Goal: Task Accomplishment & Management: Manage account settings

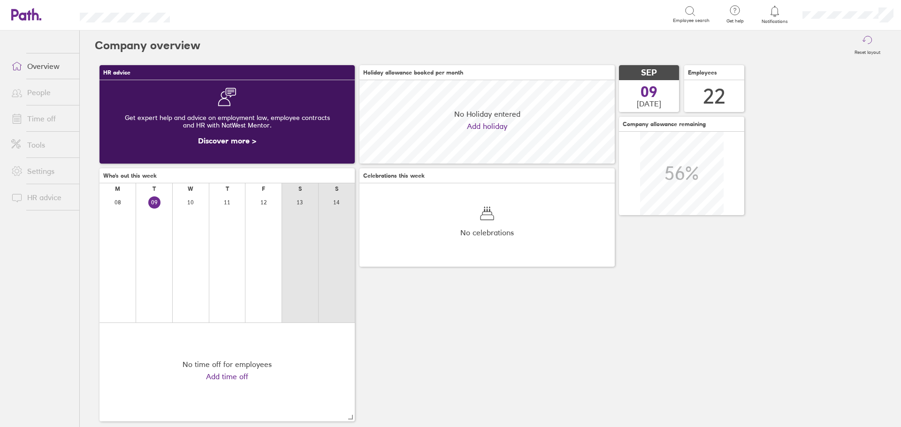
scroll to position [84, 255]
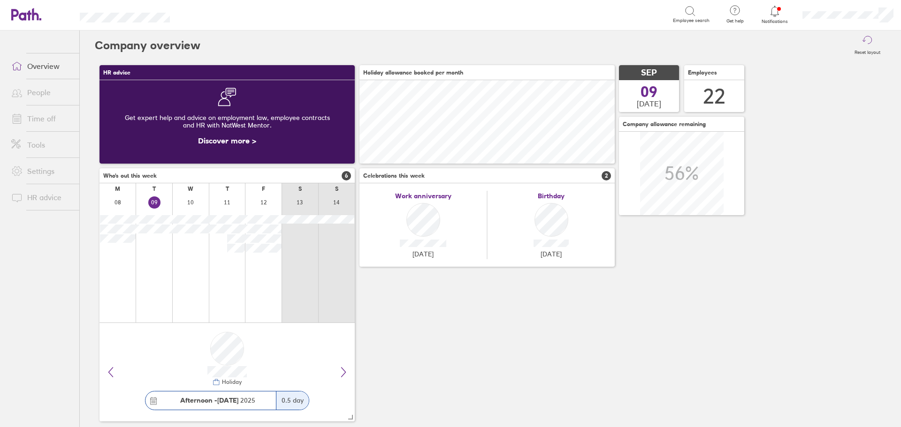
click at [55, 117] on link "Time off" at bounding box center [42, 118] width 76 height 19
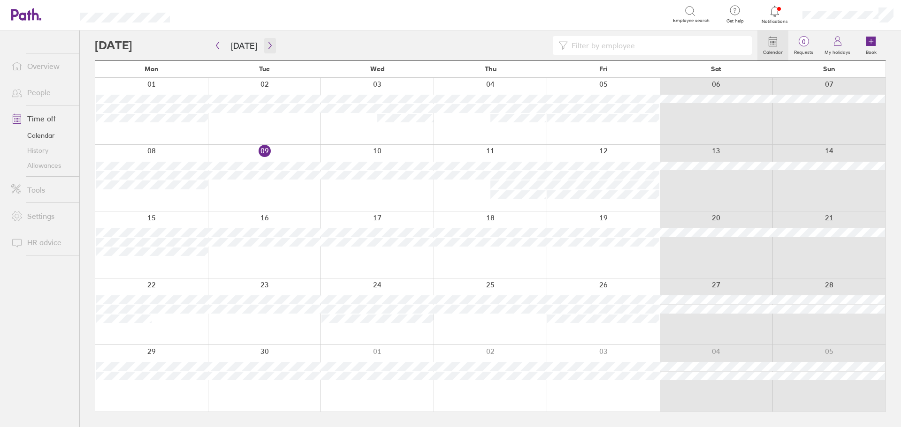
click at [269, 48] on icon "button" at bounding box center [269, 46] width 7 height 8
click at [266, 48] on icon "button" at bounding box center [269, 46] width 7 height 8
click at [264, 46] on button "button" at bounding box center [270, 45] width 12 height 15
